Goal: Task Accomplishment & Management: Manage account settings

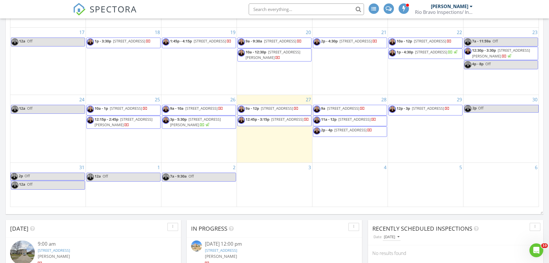
scroll to position [327, 0]
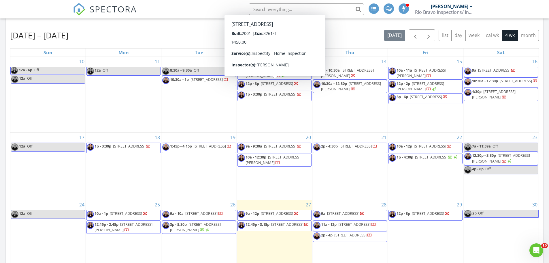
scroll to position [288, 0]
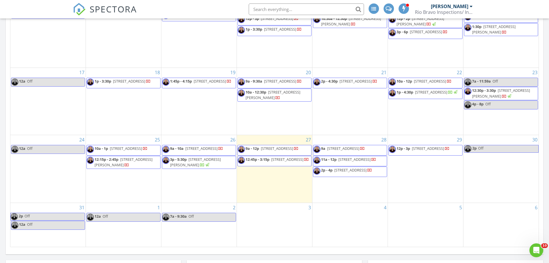
click at [365, 149] on span "9a 9808 Sparrow Hawk Ln, Fort Worth 76108" at bounding box center [339, 150] width 52 height 9
click at [367, 161] on span "11a - 12p 1868 Rand St, Fort Worth 76103" at bounding box center [344, 161] width 63 height 9
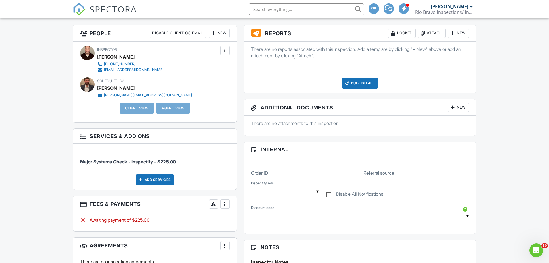
scroll to position [231, 0]
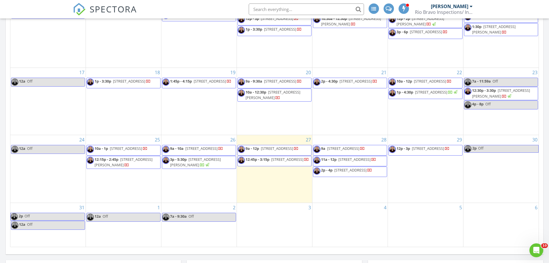
click at [444, 149] on span "12p - 3p 3415 Secretariat Pl, Celina 75009" at bounding box center [419, 150] width 61 height 9
